Goal: Transaction & Acquisition: Book appointment/travel/reservation

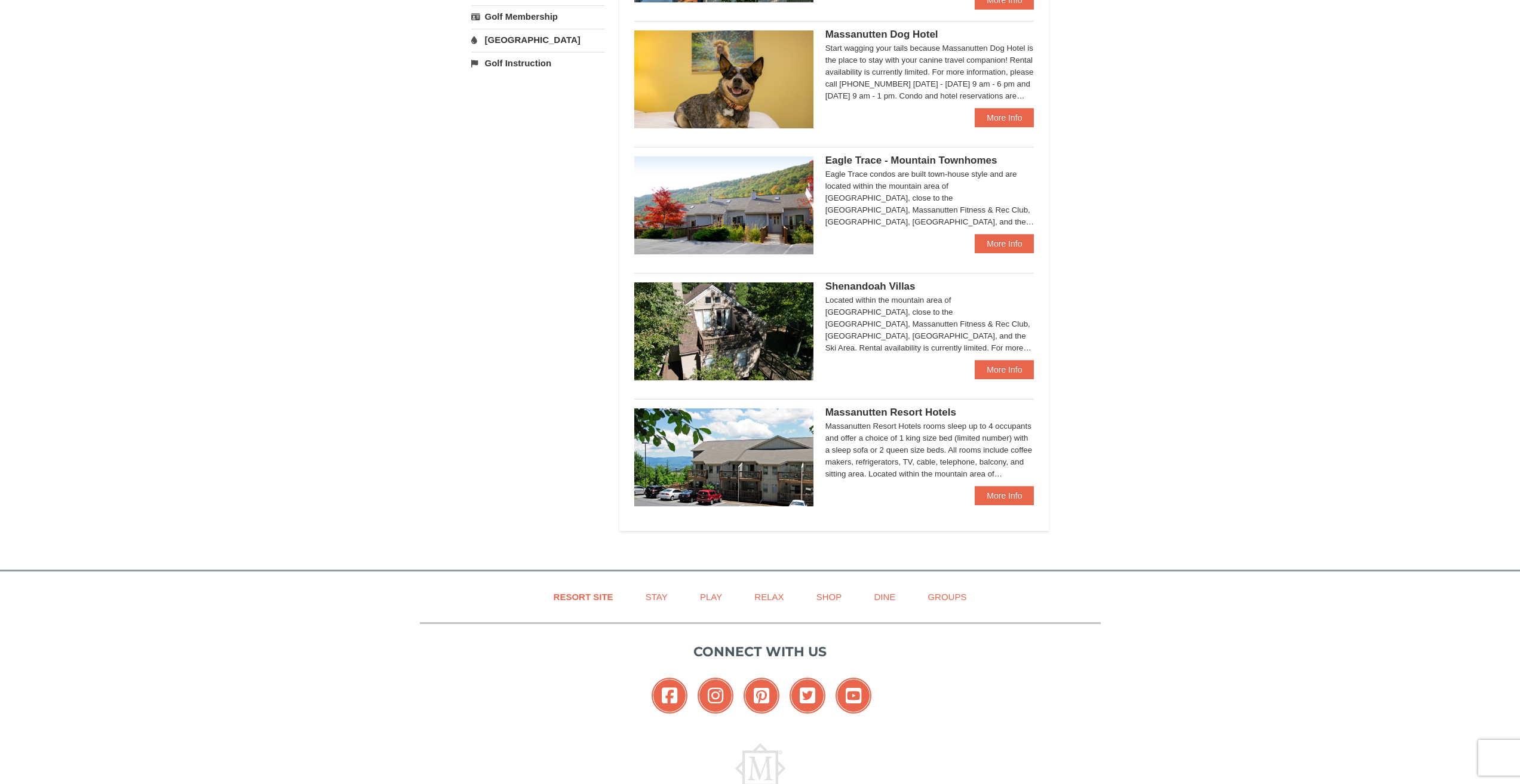
scroll to position [478, 0]
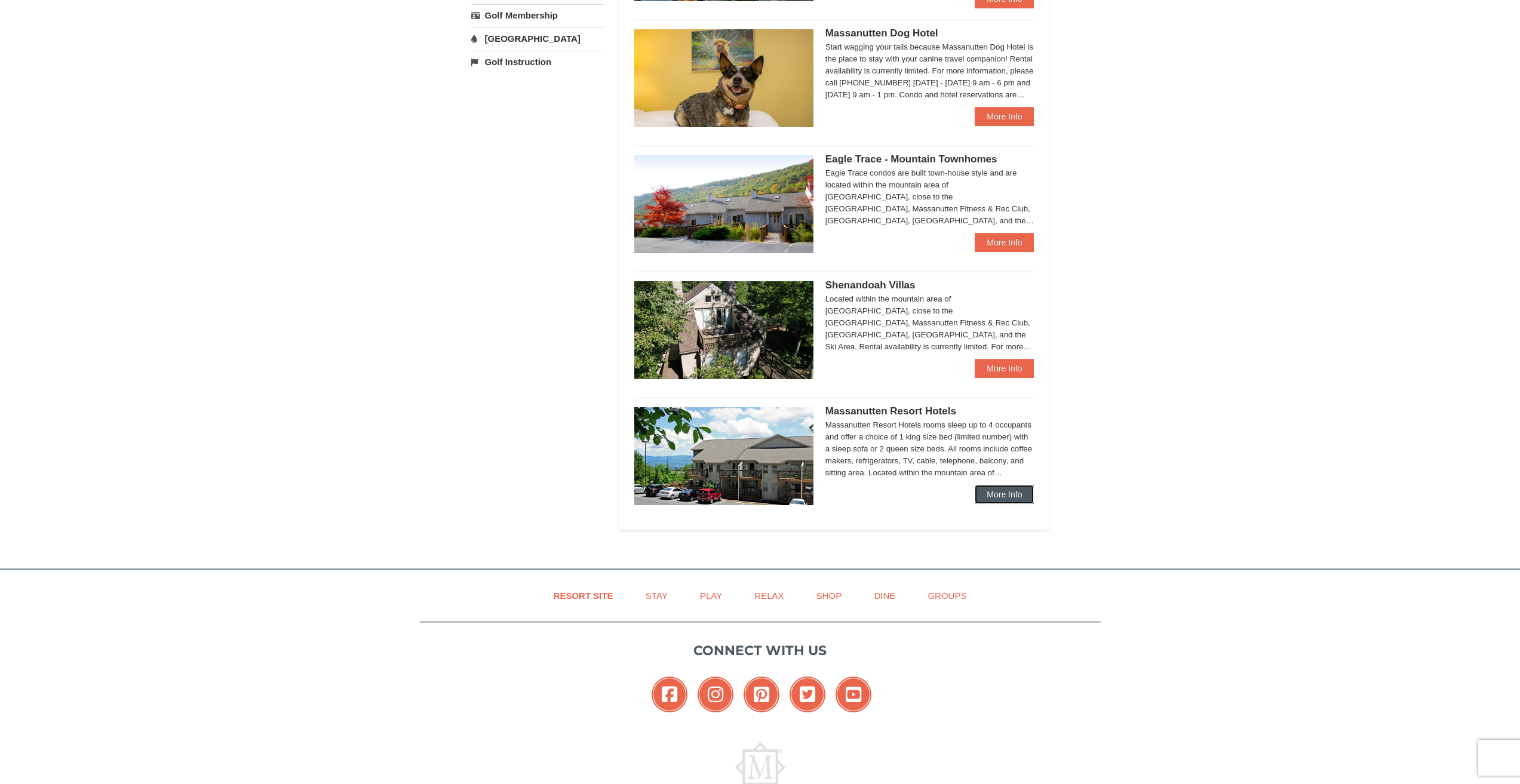
click at [1018, 495] on link "More Info" at bounding box center [1004, 494] width 59 height 19
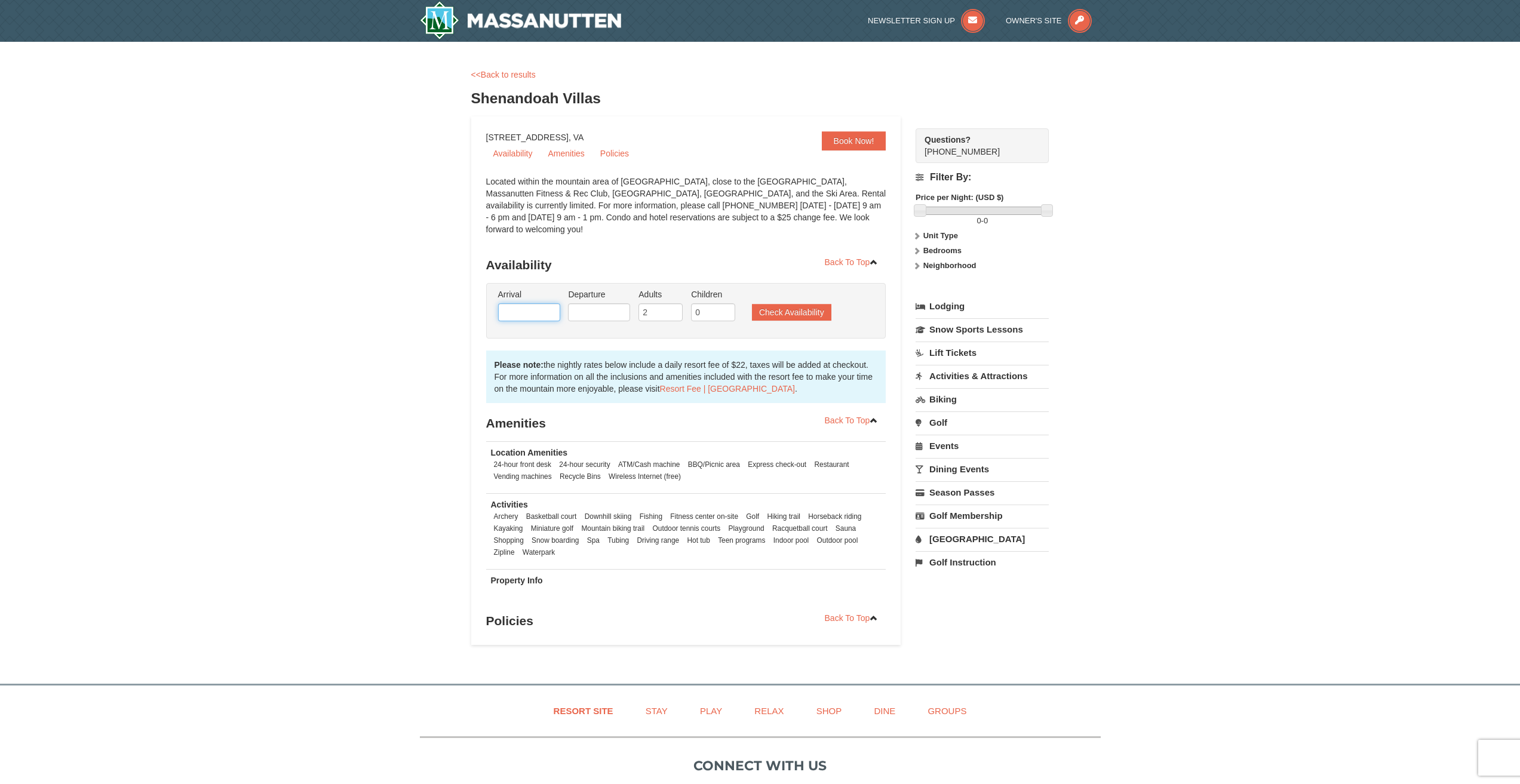
click at [531, 303] on input "text" at bounding box center [529, 312] width 62 height 18
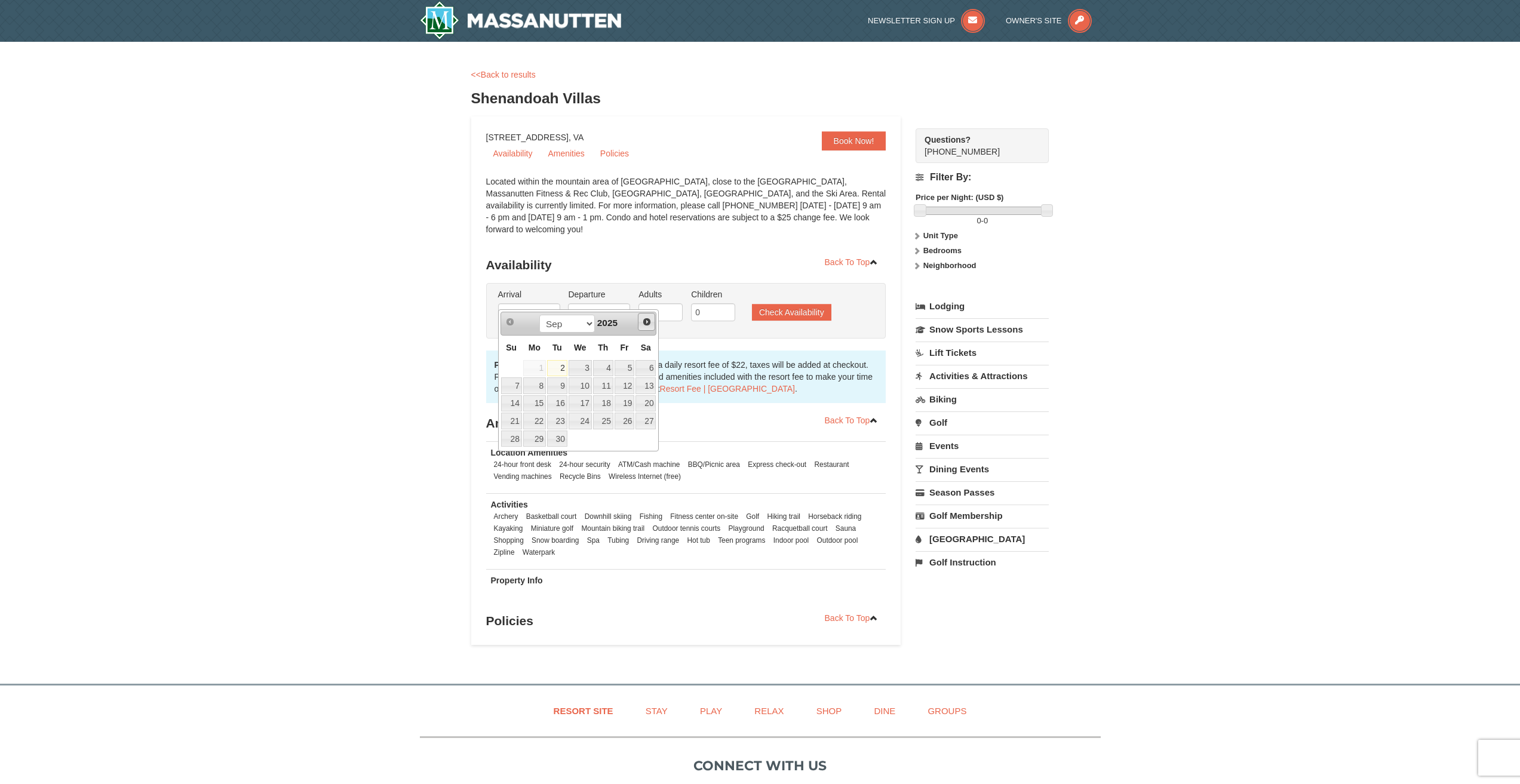
click at [653, 319] on link "Next" at bounding box center [647, 322] width 18 height 18
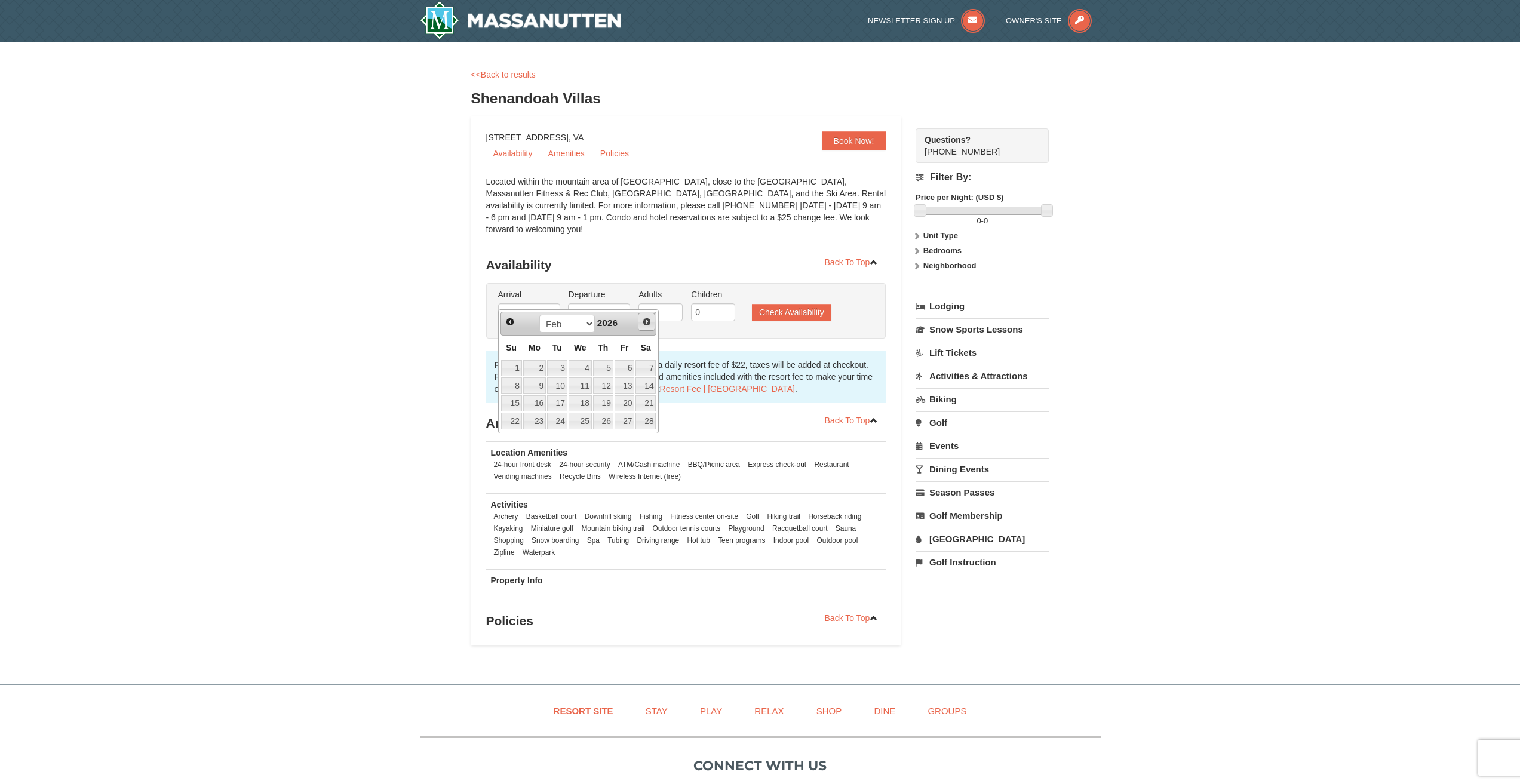
click at [653, 319] on link "Next" at bounding box center [647, 322] width 18 height 18
click at [511, 317] on span "Prev" at bounding box center [510, 322] width 10 height 10
click at [630, 369] on link "6" at bounding box center [624, 369] width 20 height 17
type input "[DATE]"
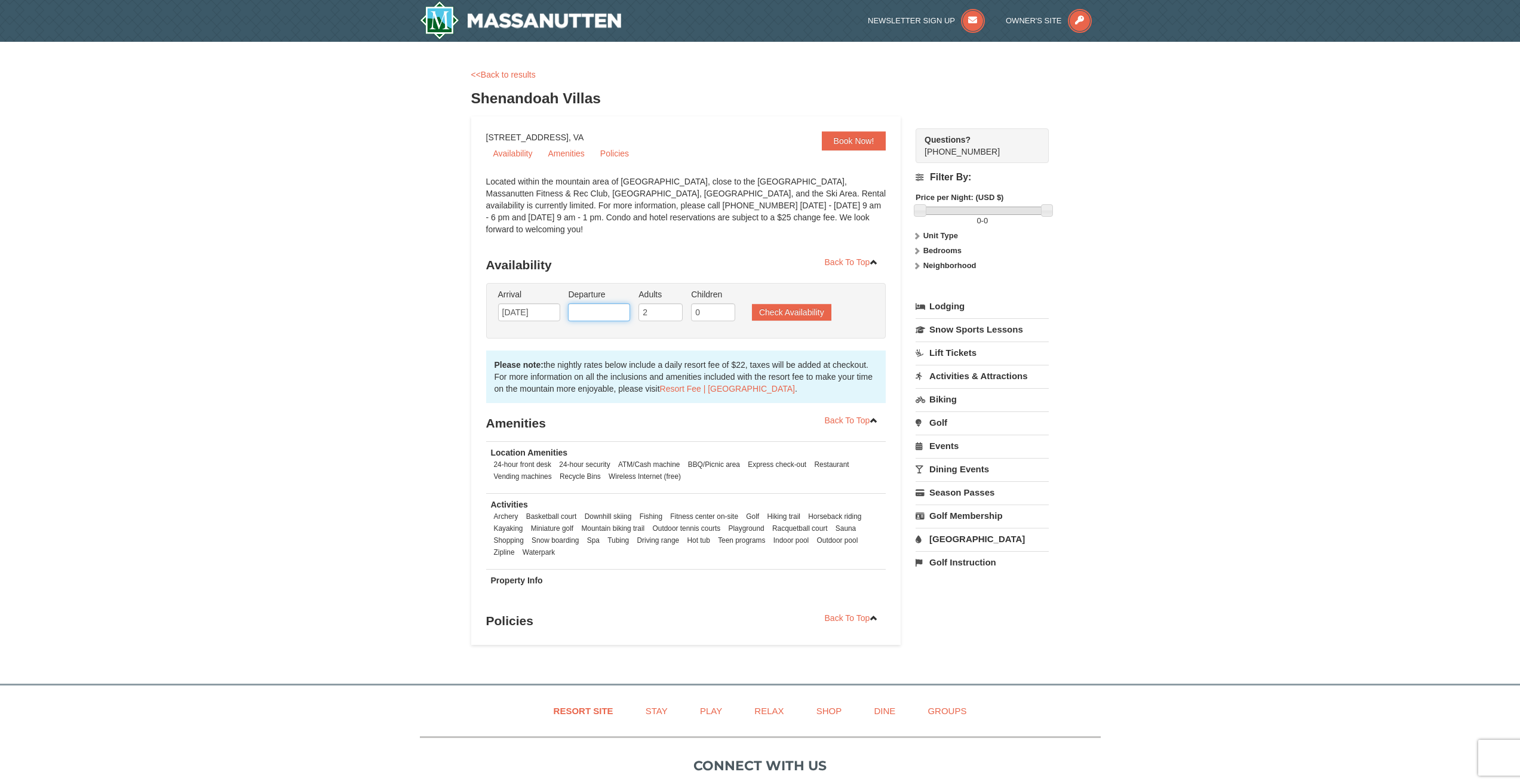
click at [596, 303] on input "text" at bounding box center [598, 312] width 62 height 18
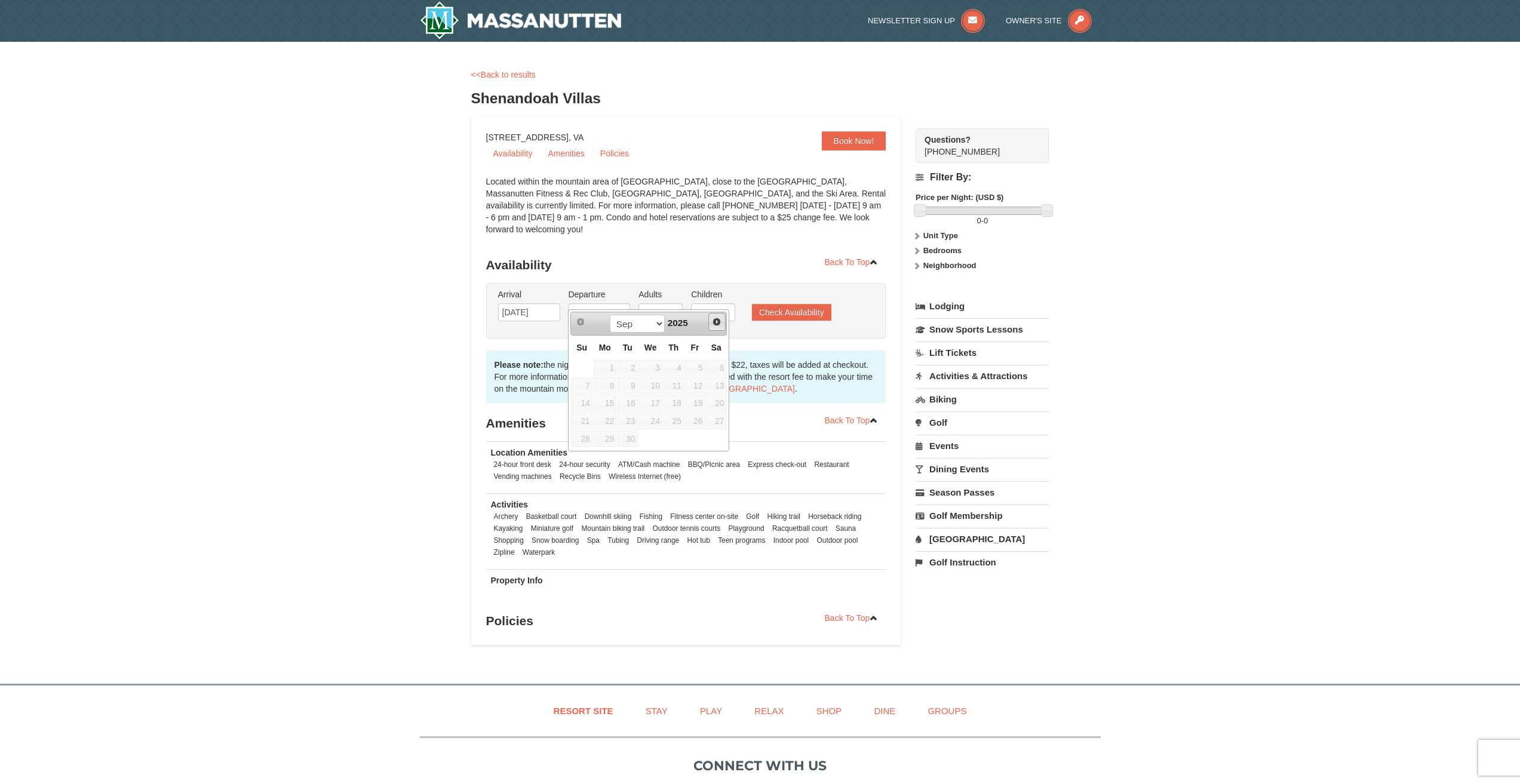
click at [715, 316] on link "Next" at bounding box center [717, 322] width 18 height 18
click at [714, 317] on span "Next" at bounding box center [717, 322] width 10 height 10
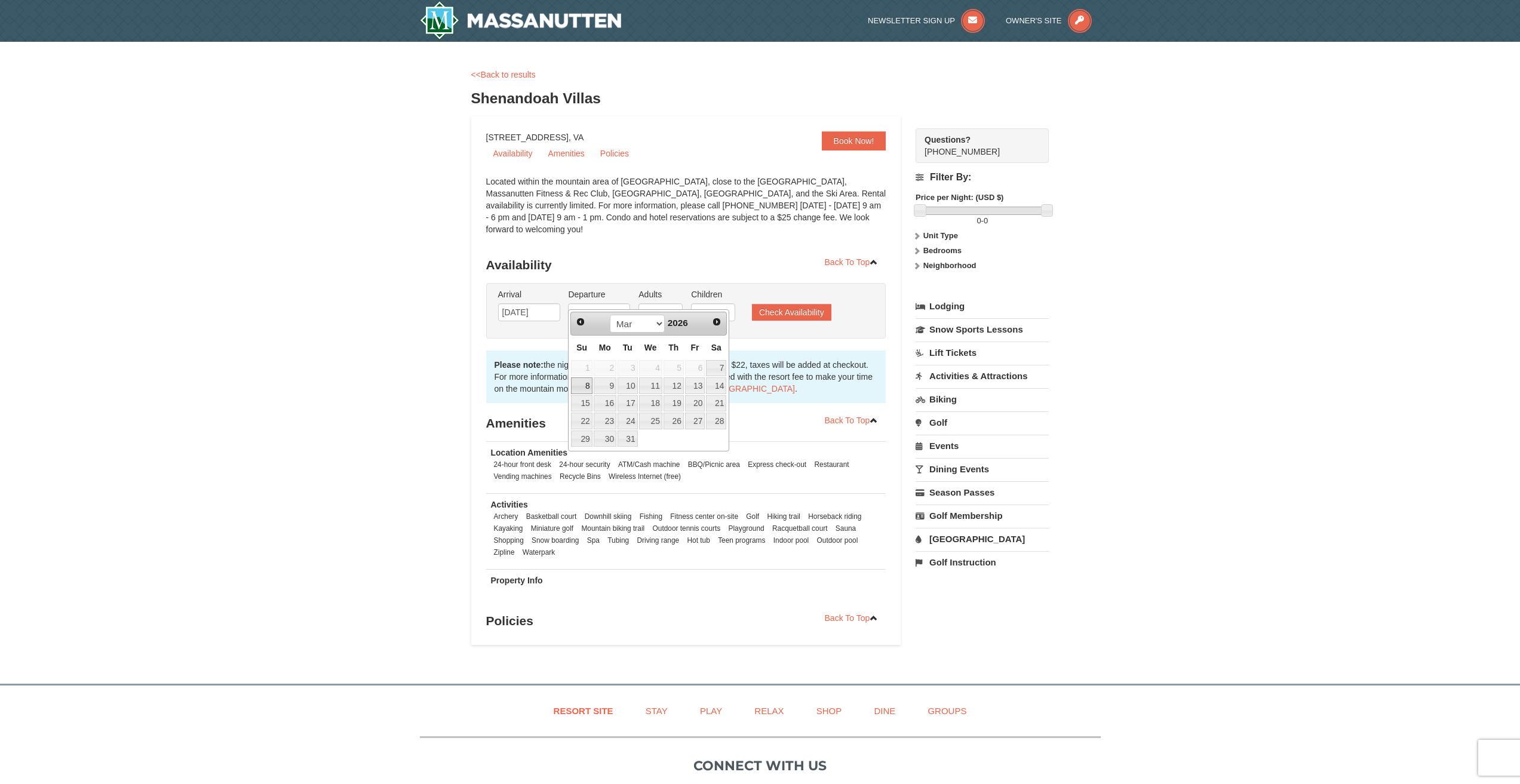
click at [582, 385] on link "8" at bounding box center [582, 386] width 21 height 17
type input "[DATE]"
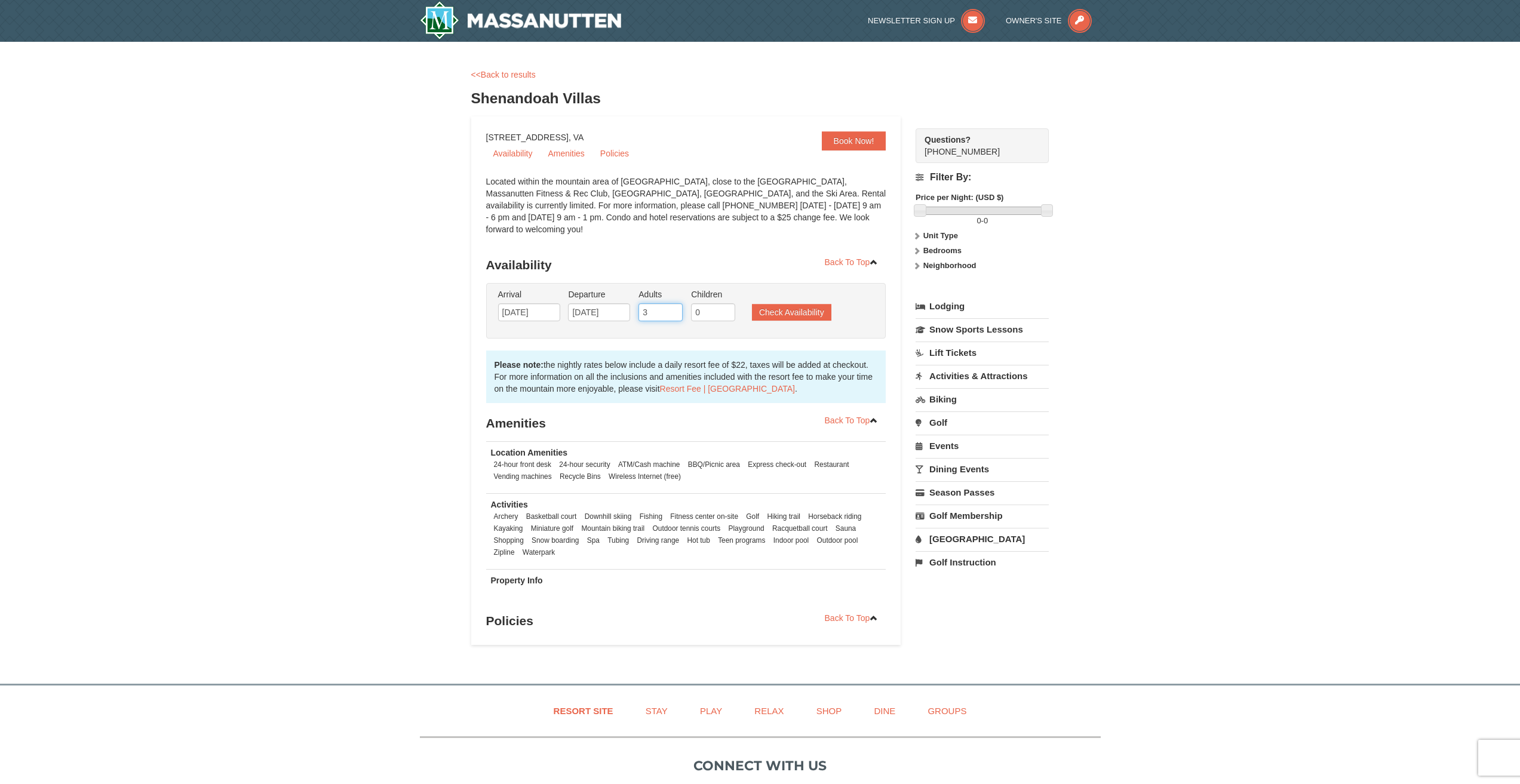
click at [673, 303] on input "3" at bounding box center [661, 312] width 45 height 18
type input "4"
click at [673, 303] on input "4" at bounding box center [661, 312] width 45 height 18
click at [775, 305] on button "Check Availability" at bounding box center [792, 312] width 79 height 17
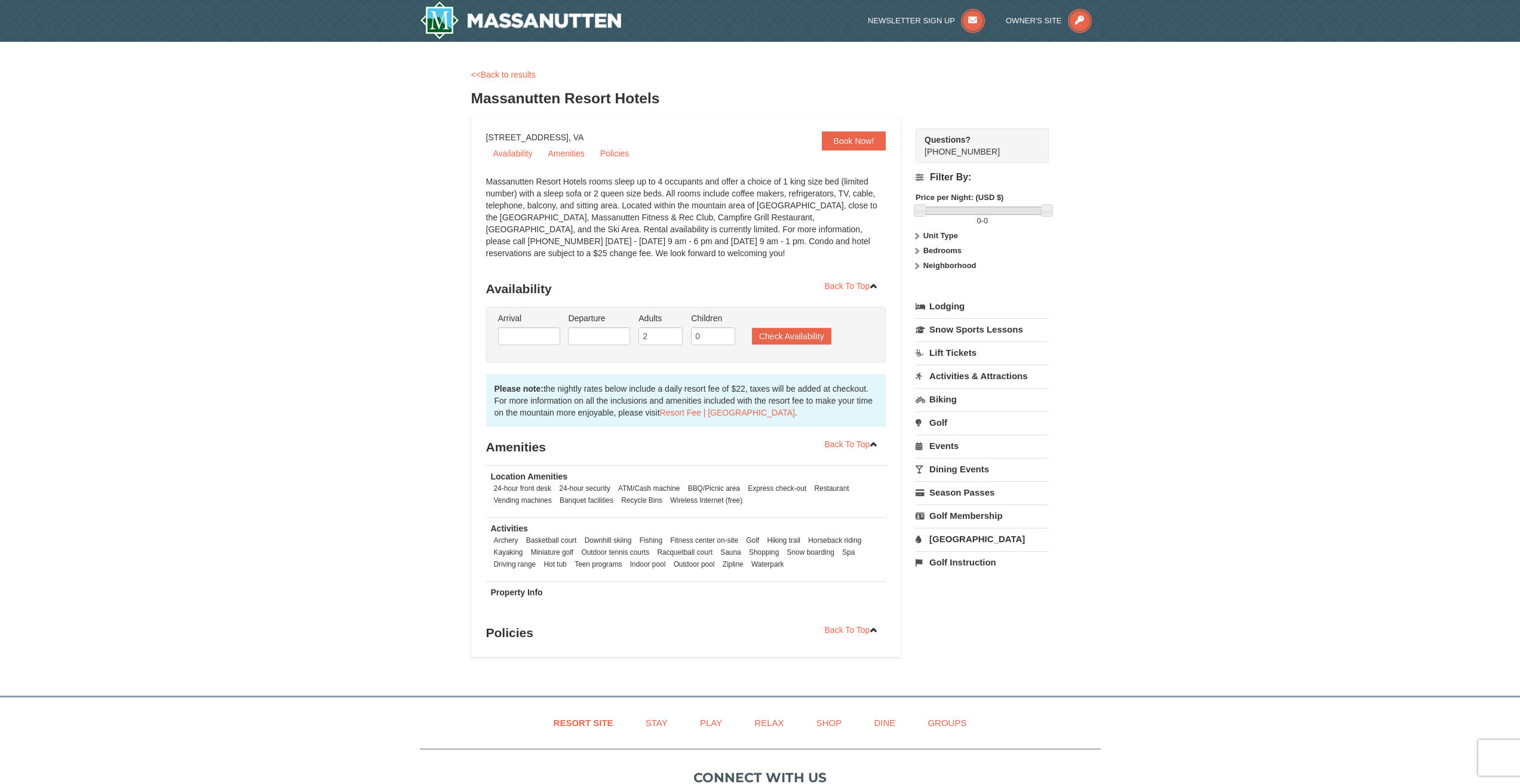
click at [527, 326] on li "Arrival Please format dates MM/DD/YYYY Please format dates MM/DD/YYYY" at bounding box center [529, 332] width 68 height 39
click at [533, 337] on input "text" at bounding box center [529, 336] width 62 height 18
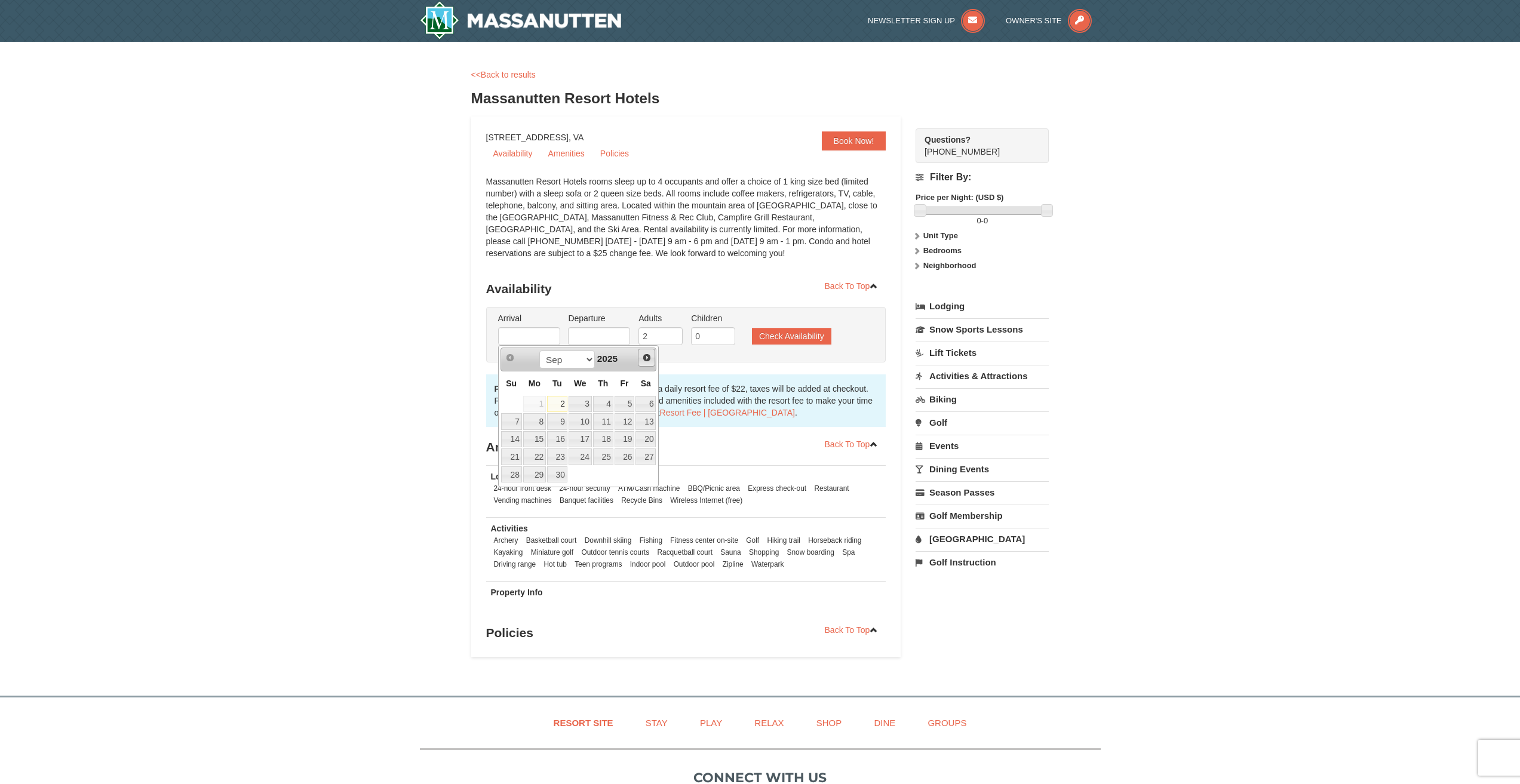
click at [648, 358] on span "Next" at bounding box center [647, 358] width 10 height 10
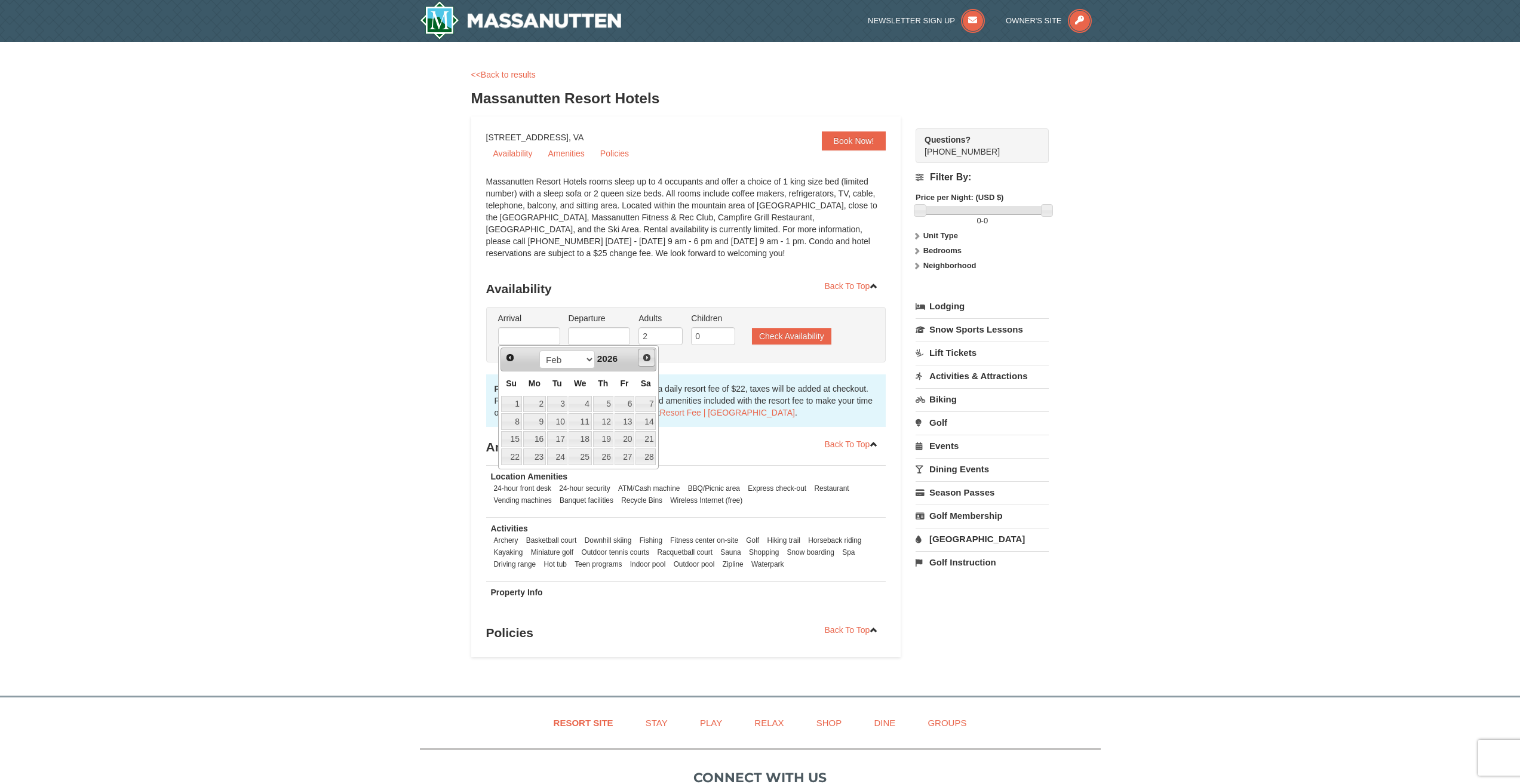
click at [648, 358] on span "Next" at bounding box center [647, 358] width 10 height 10
click at [627, 411] on link "6" at bounding box center [624, 404] width 20 height 17
type input "[DATE]"
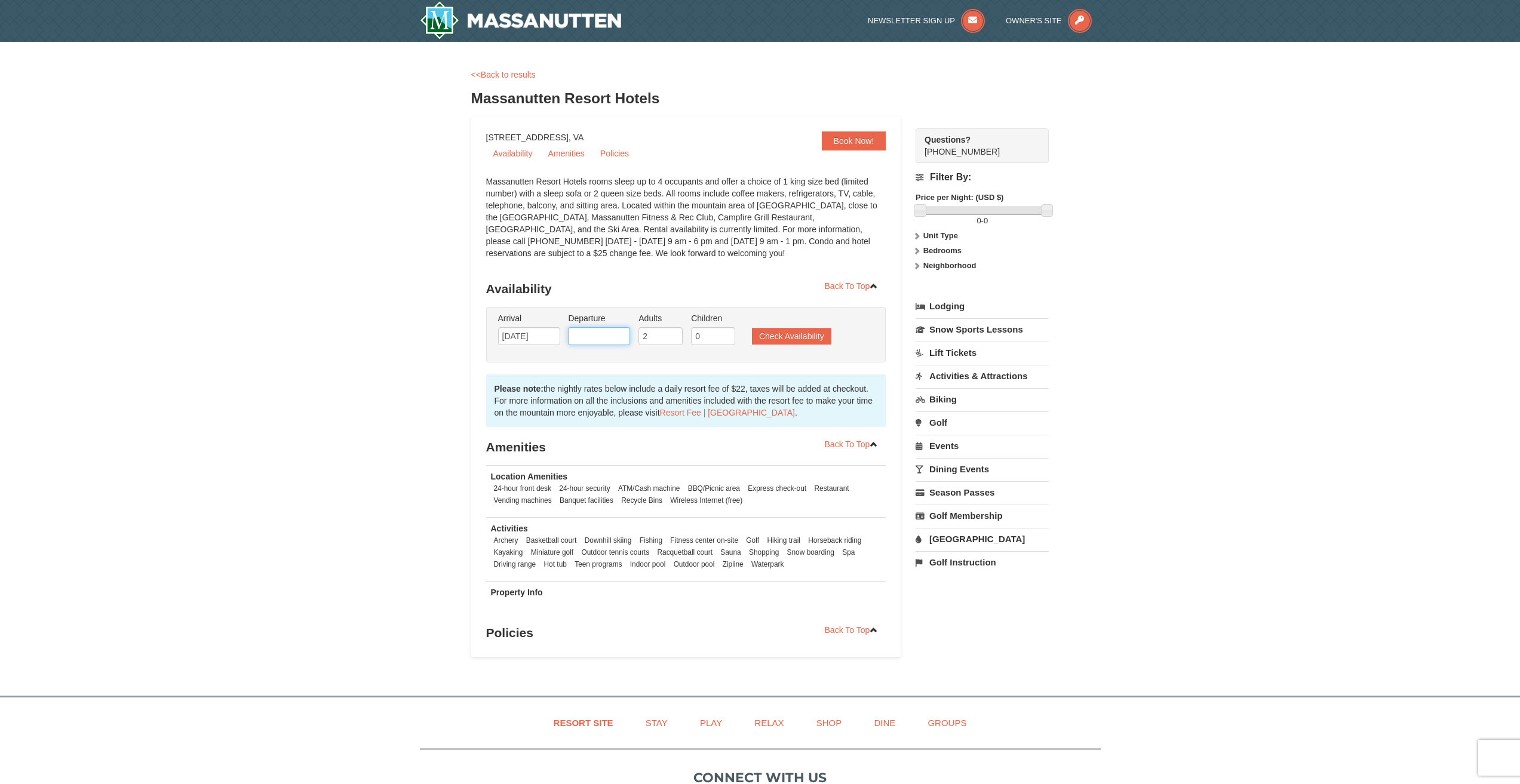
click at [592, 339] on input "text" at bounding box center [598, 336] width 62 height 18
click at [719, 355] on span "Next" at bounding box center [717, 358] width 10 height 10
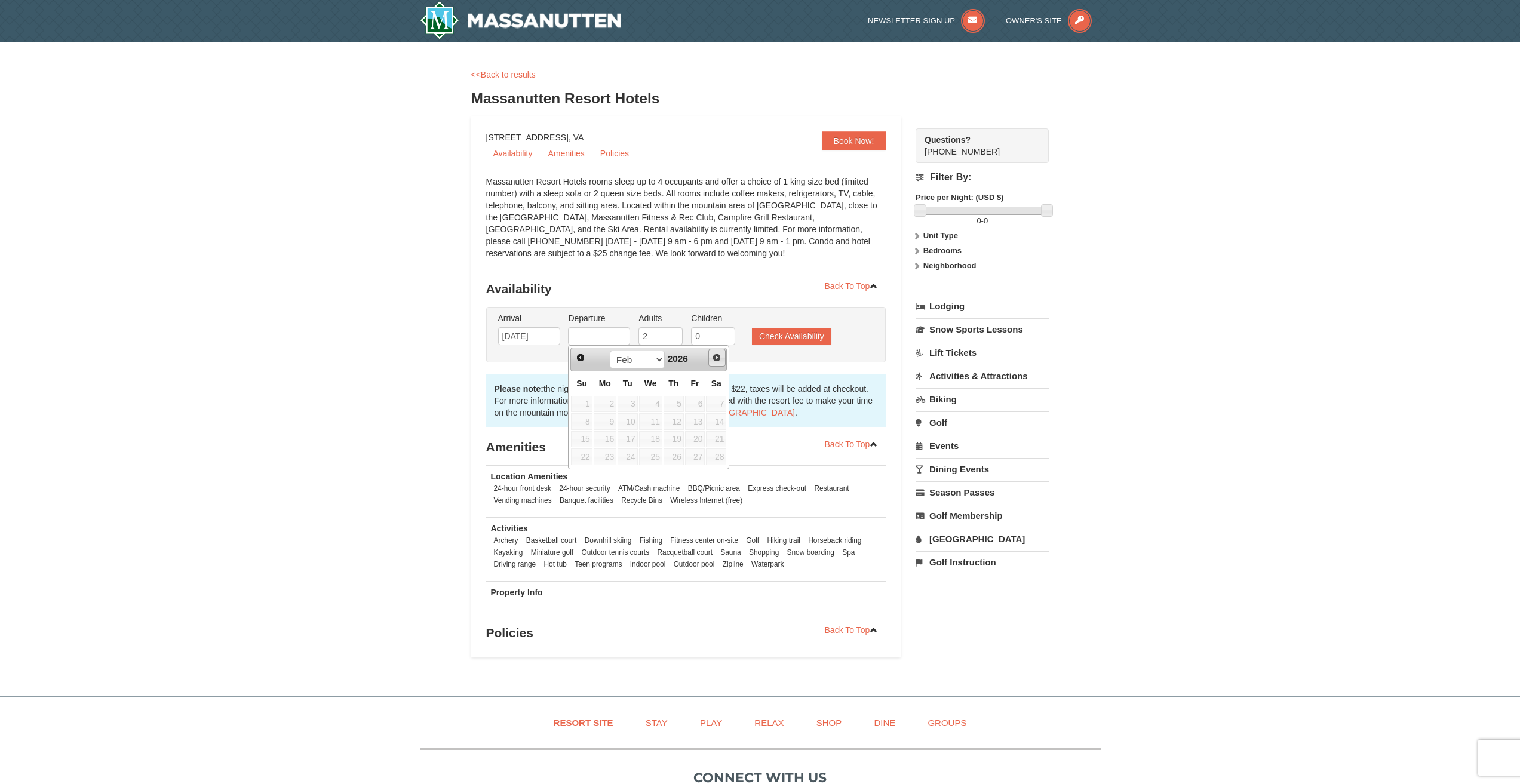
click at [719, 355] on span "Next" at bounding box center [717, 358] width 10 height 10
click at [579, 424] on link "8" at bounding box center [582, 422] width 21 height 17
type input "[DATE]"
click at [657, 337] on input "2" at bounding box center [661, 336] width 45 height 18
click at [673, 332] on input "3" at bounding box center [661, 336] width 45 height 18
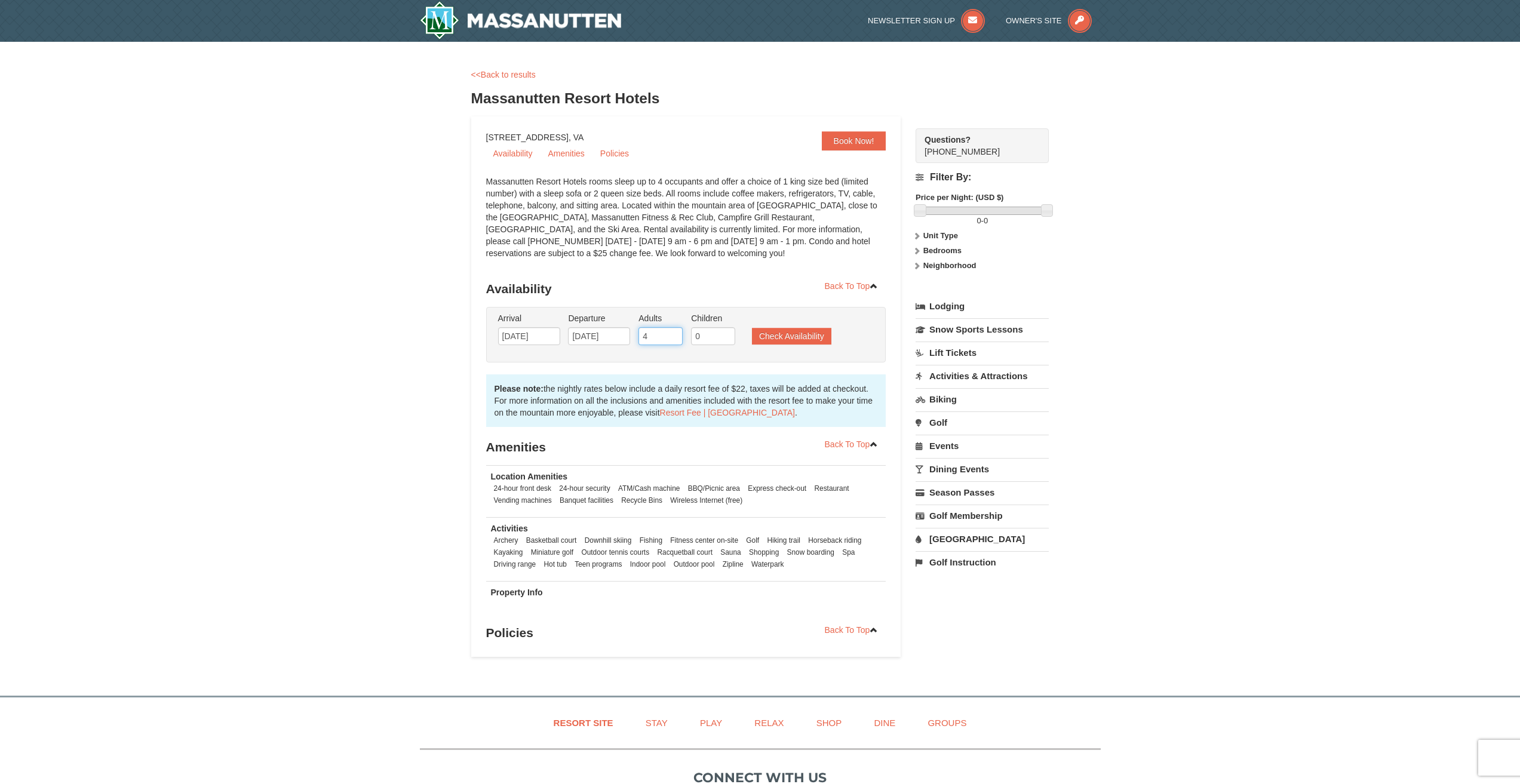
click at [673, 332] on input "4" at bounding box center [661, 336] width 45 height 18
type input "5"
click at [673, 332] on input "5" at bounding box center [661, 336] width 45 height 18
click at [803, 338] on button "Check Availability" at bounding box center [792, 336] width 79 height 17
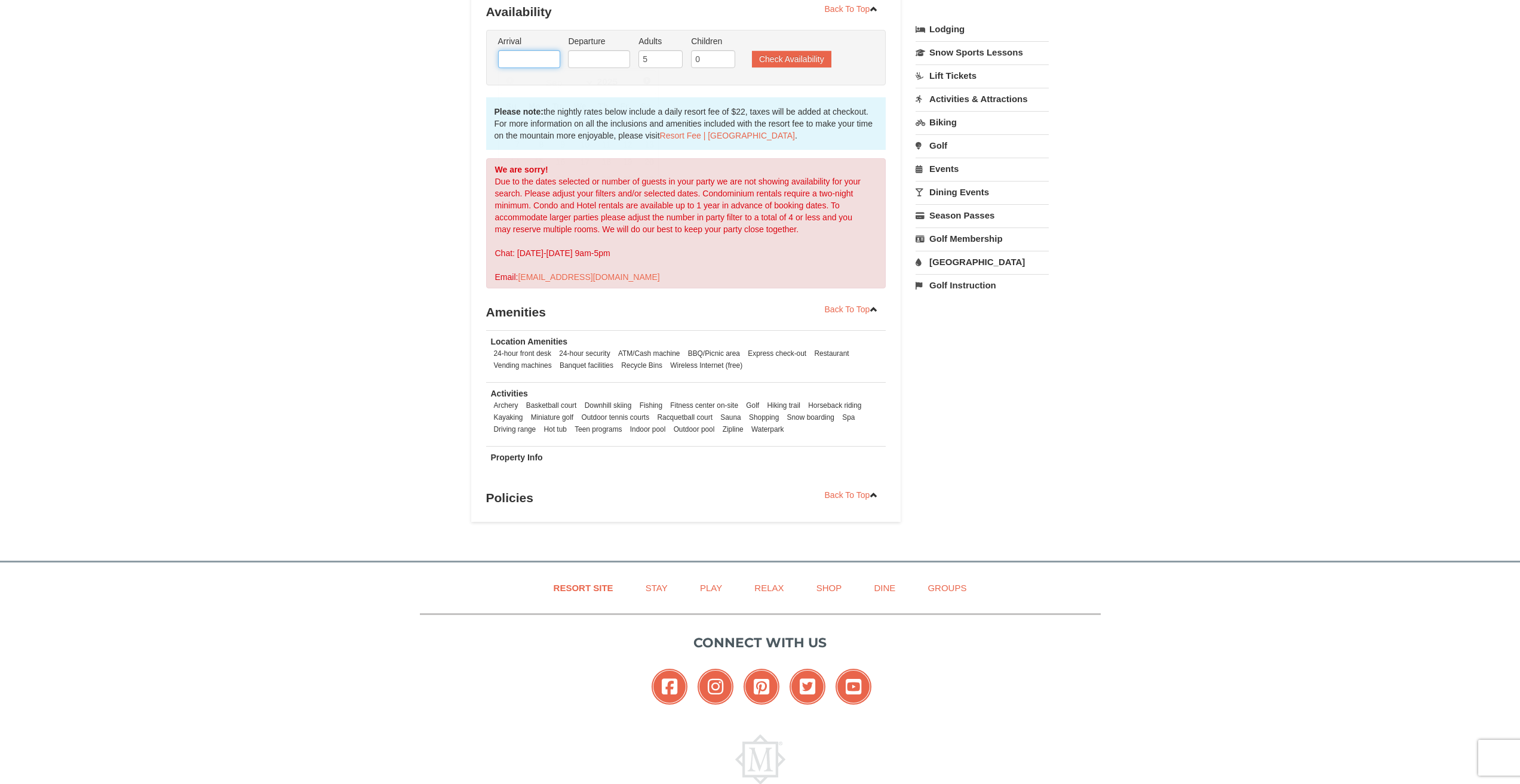
click at [538, 54] on input "text" at bounding box center [529, 59] width 62 height 18
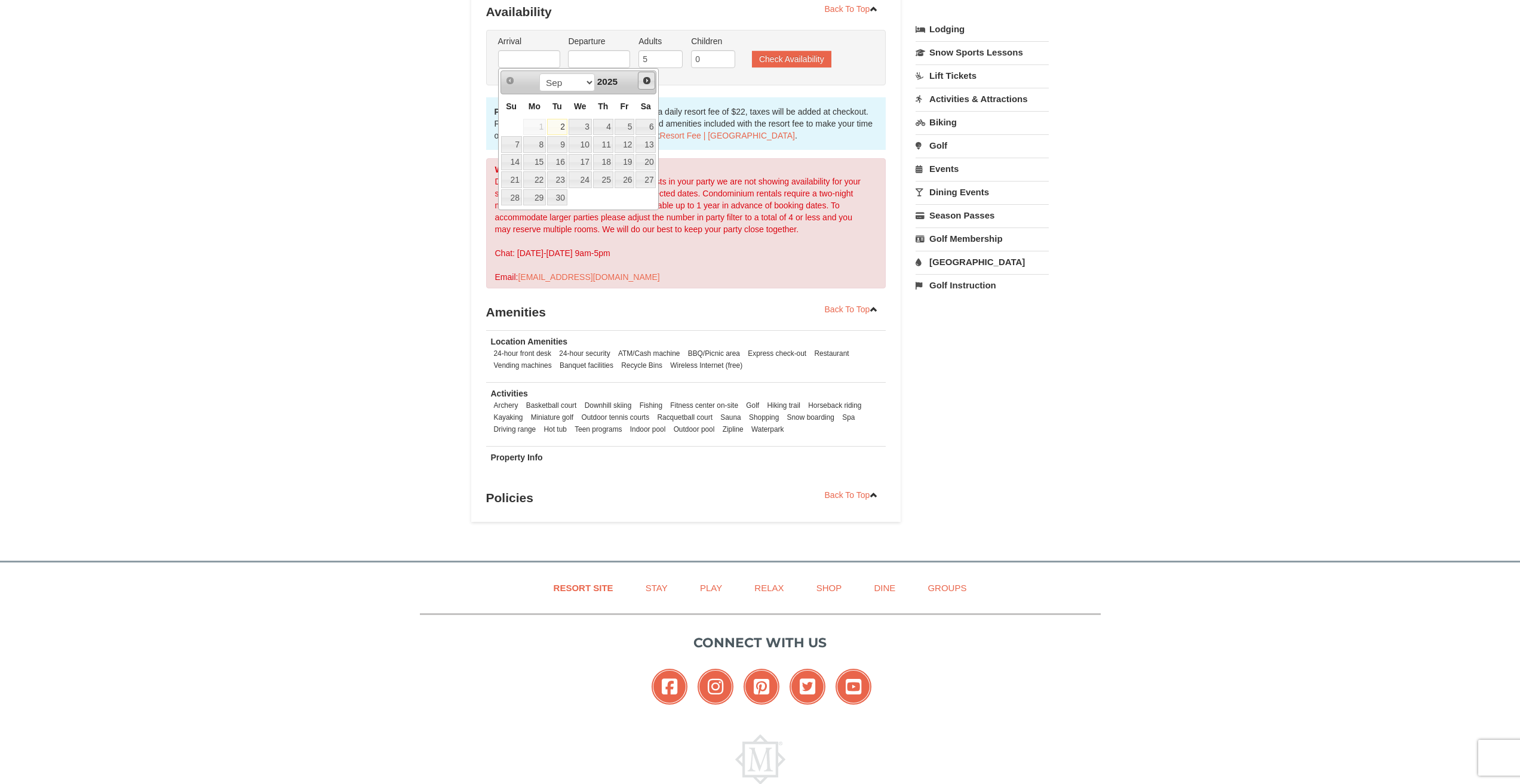
click at [648, 83] on span "Next" at bounding box center [647, 81] width 10 height 10
click at [642, 126] on link "7" at bounding box center [645, 127] width 20 height 17
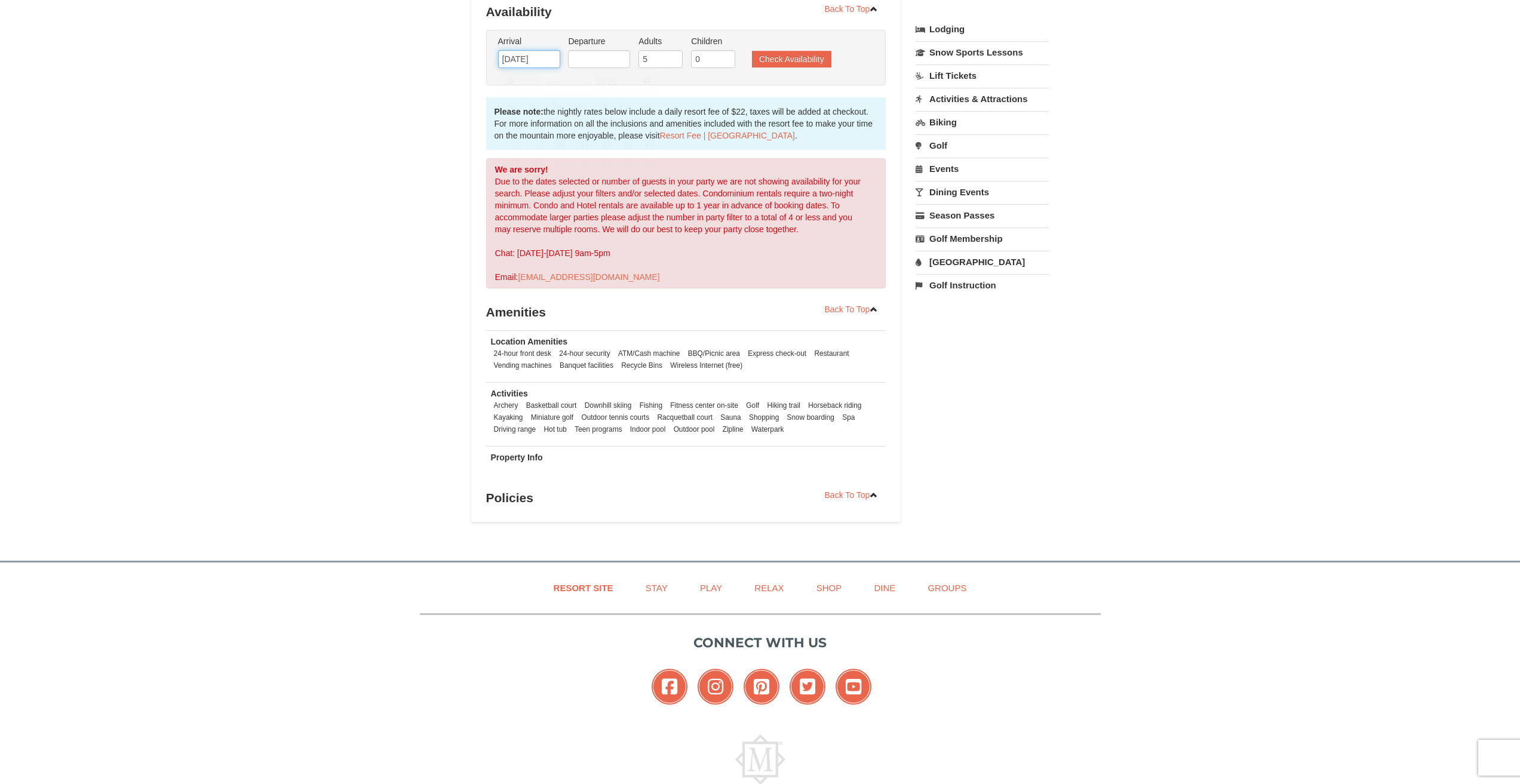
click at [536, 67] on input "03/07/2026" at bounding box center [529, 59] width 62 height 18
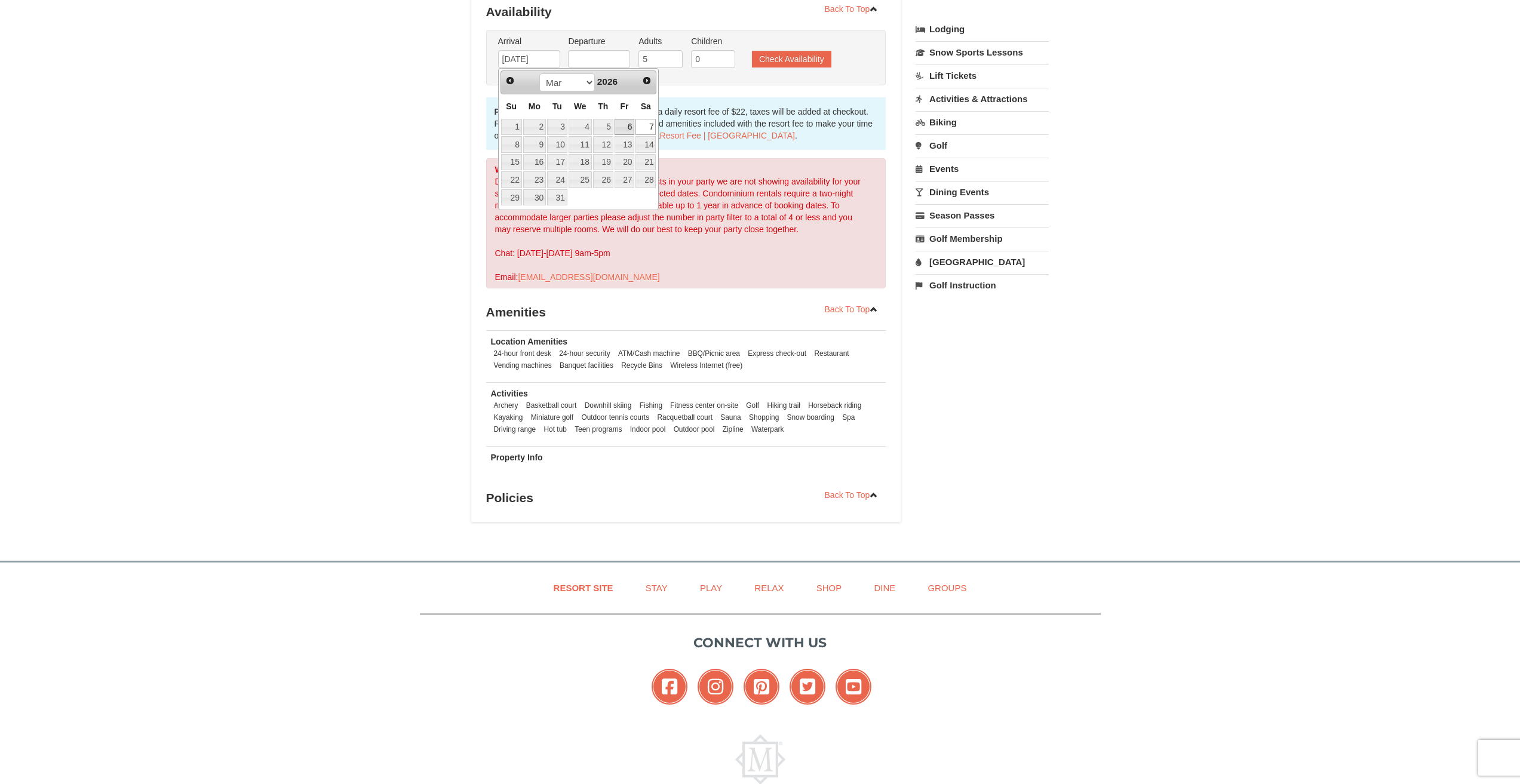
click at [631, 127] on link "6" at bounding box center [624, 127] width 20 height 17
type input "[DATE]"
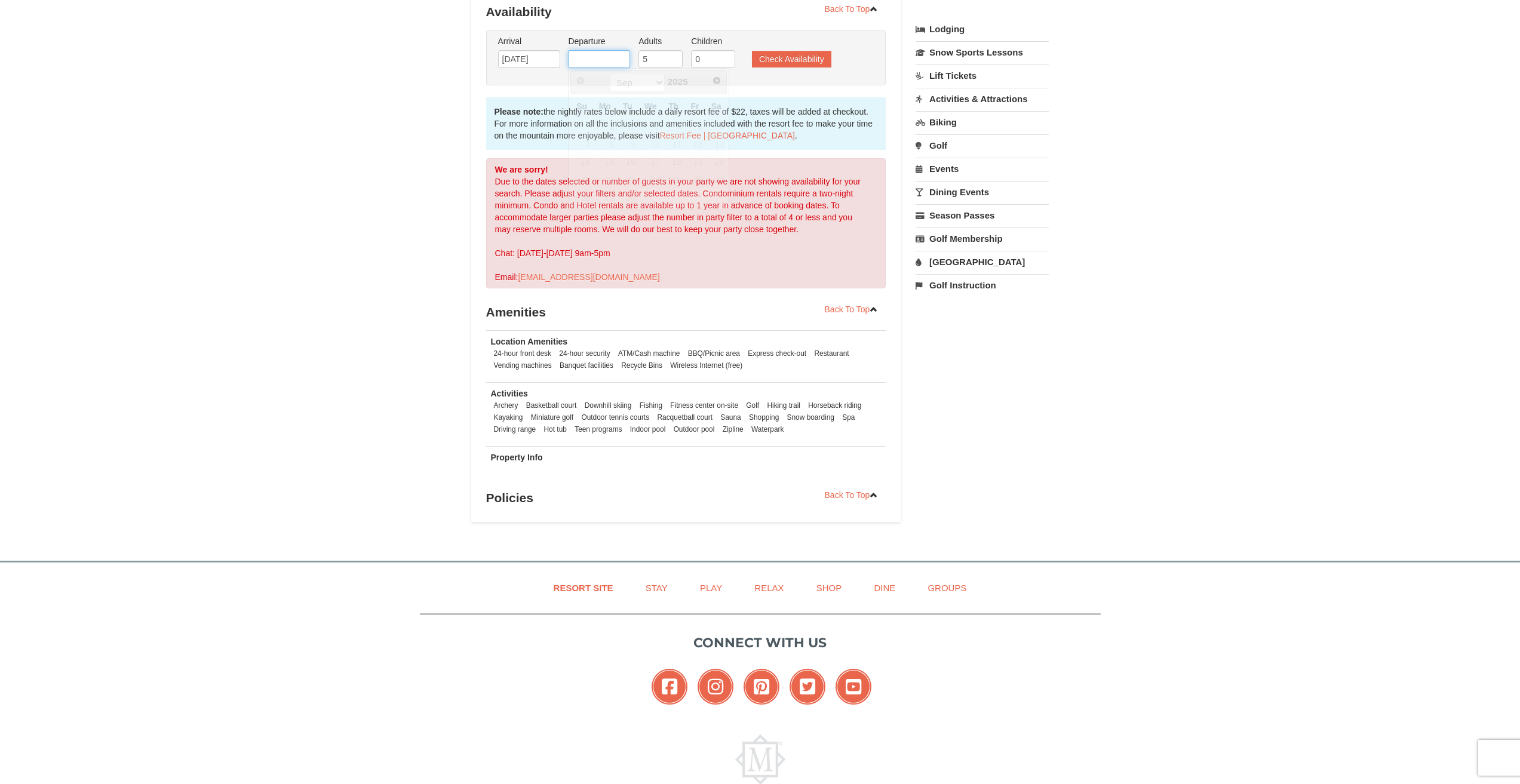
click at [593, 65] on input "text" at bounding box center [598, 59] width 62 height 18
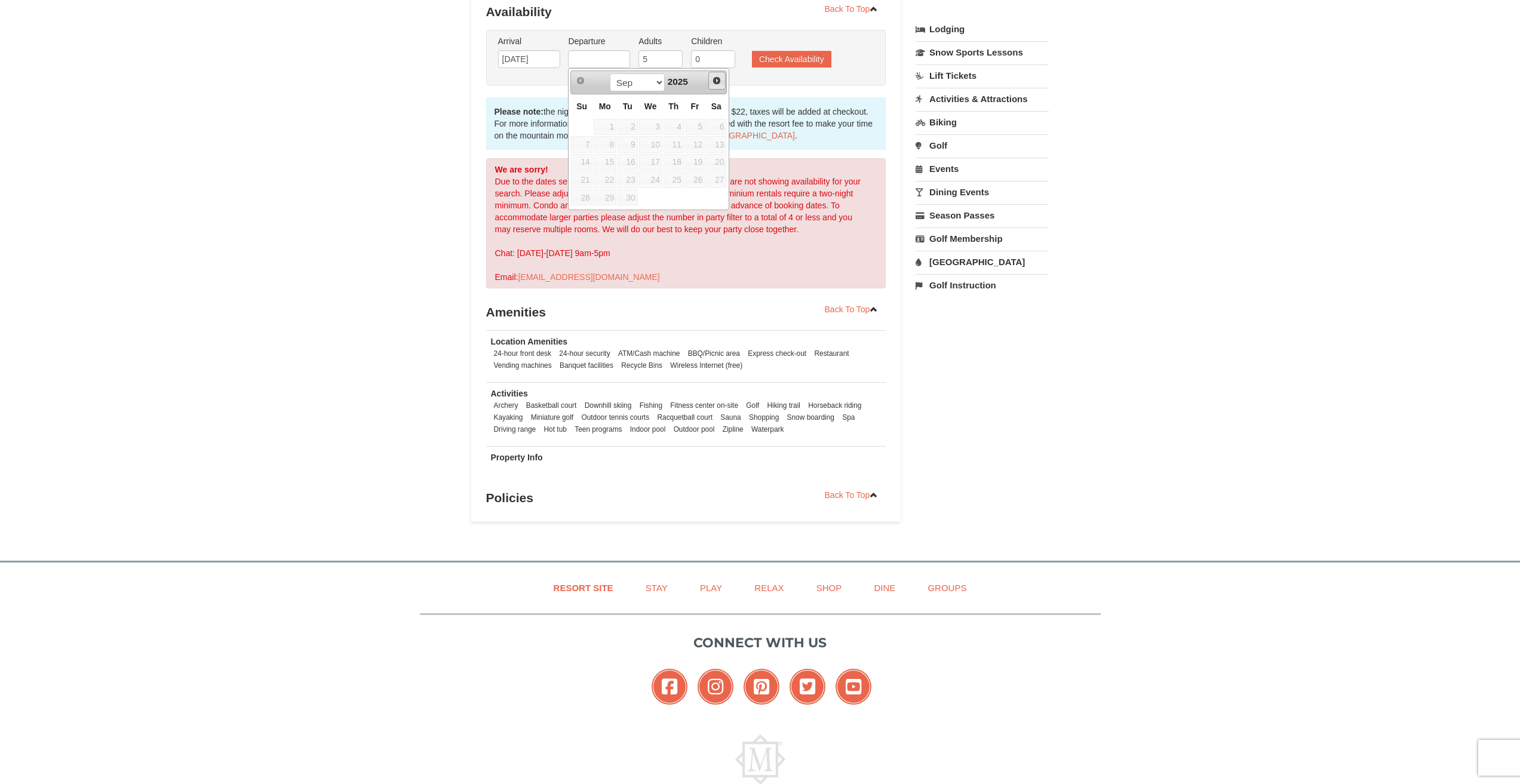
click at [721, 85] on span "Next" at bounding box center [717, 81] width 10 height 10
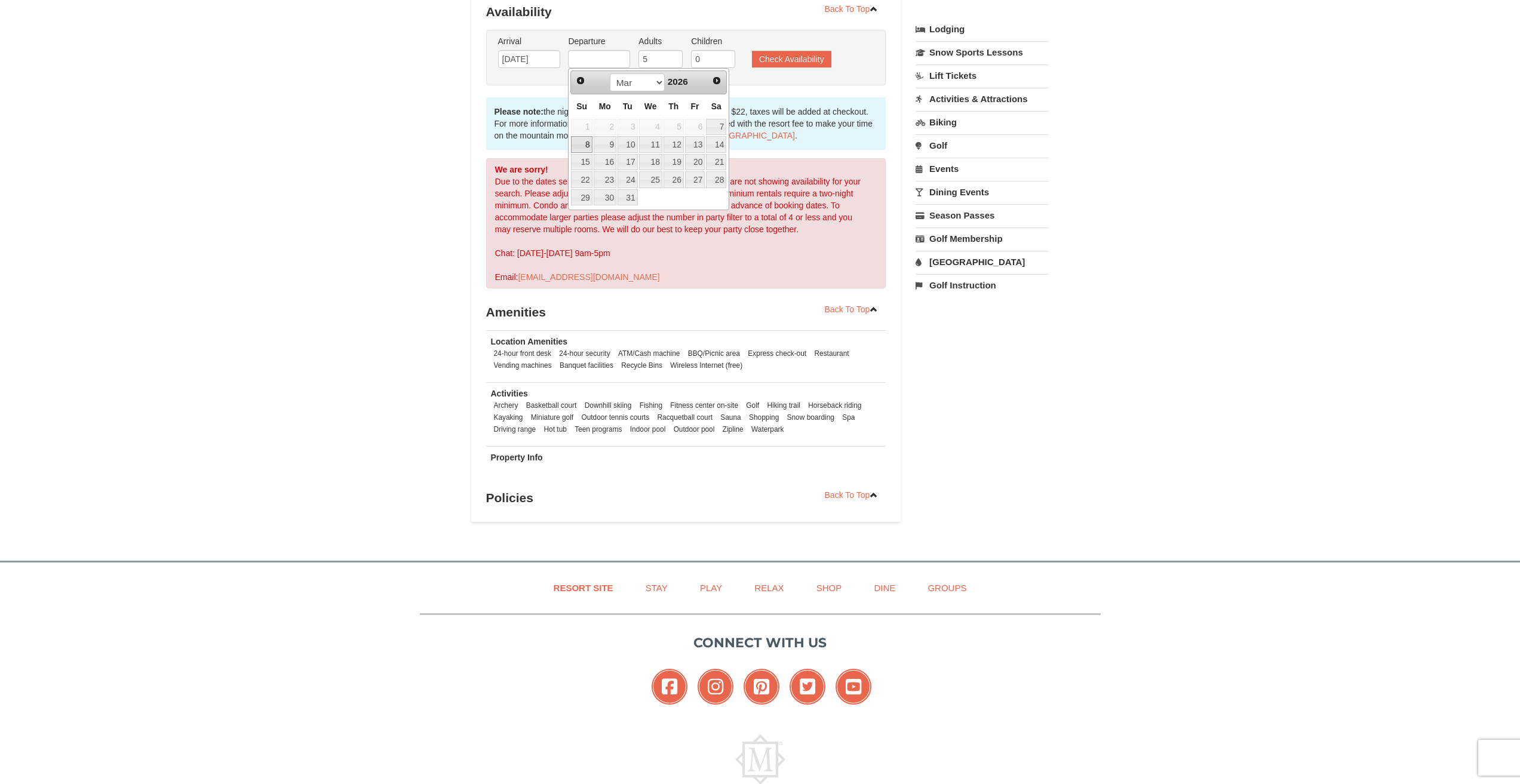
click at [591, 142] on link "8" at bounding box center [582, 145] width 21 height 17
type input "[DATE]"
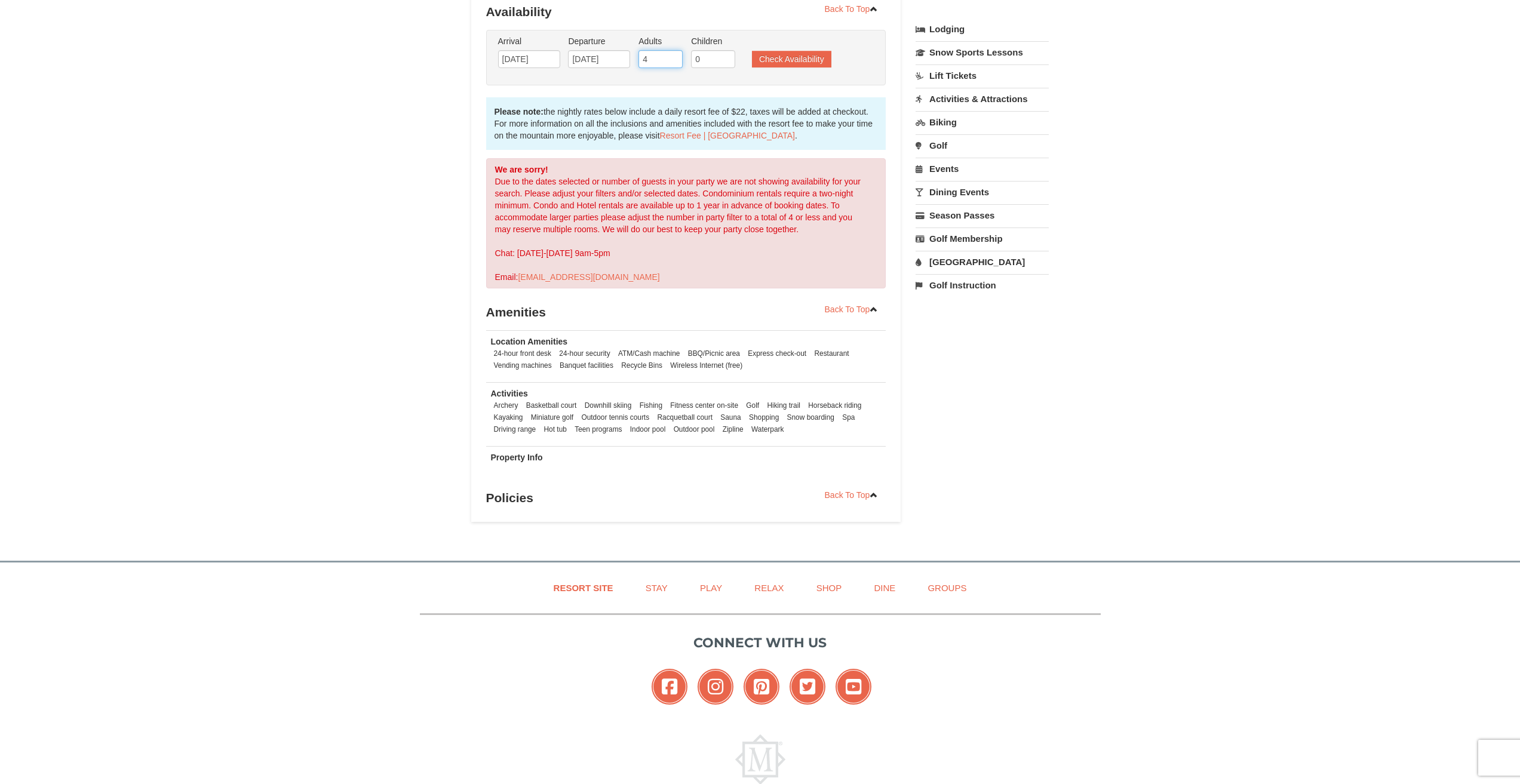
type input "4"
click at [676, 61] on input "4" at bounding box center [661, 59] width 45 height 18
click at [782, 58] on button "Check Availability" at bounding box center [792, 59] width 79 height 17
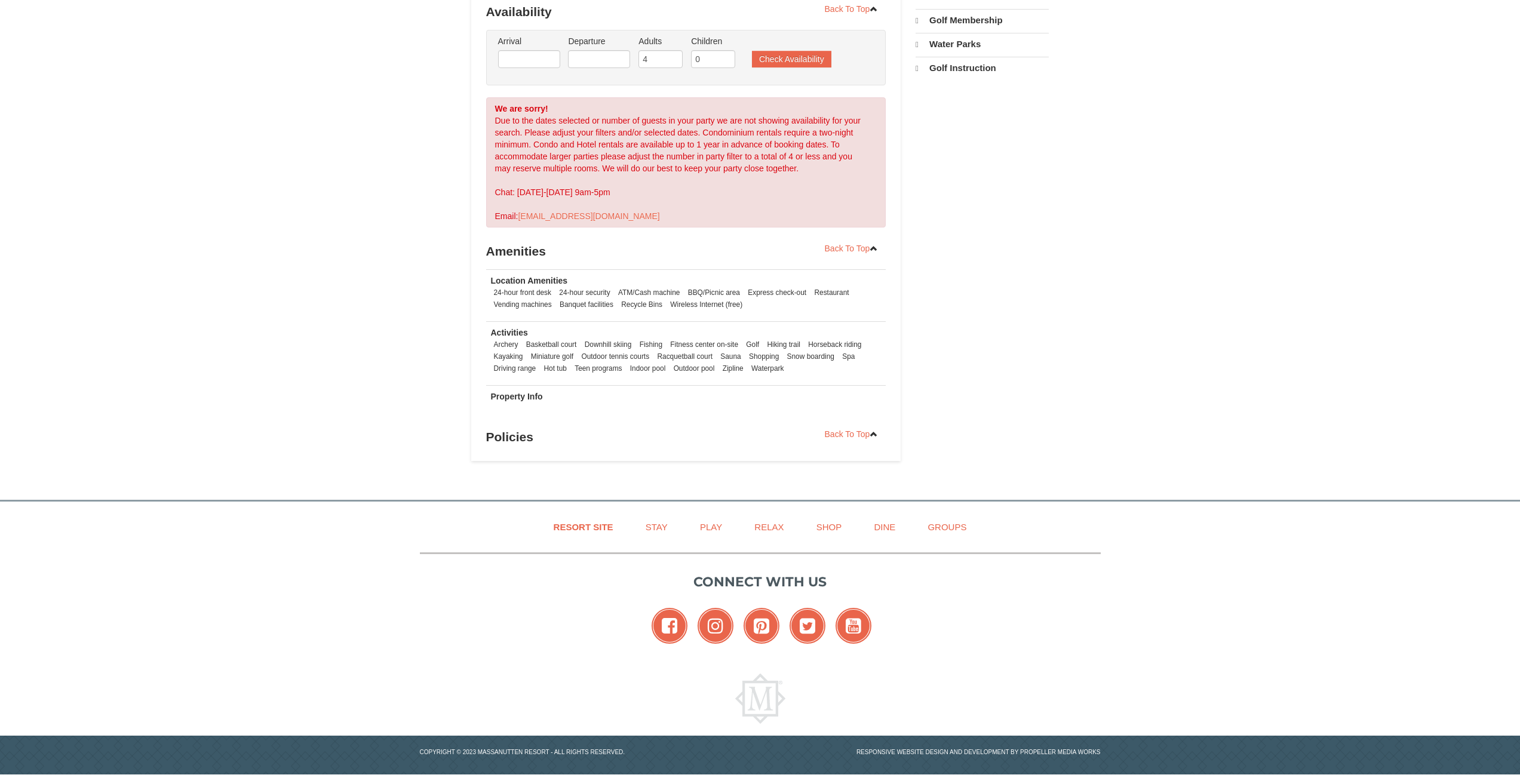
select select "9"
